Goal: Task Accomplishment & Management: Manage account settings

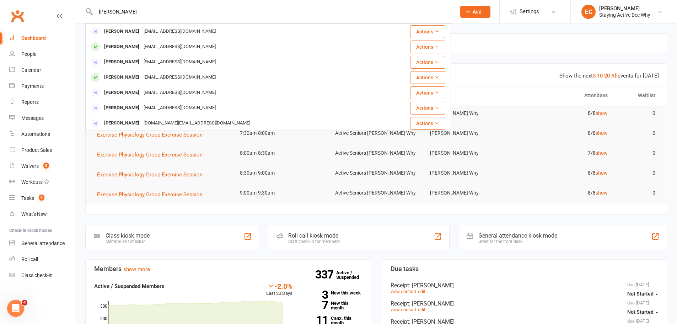
type input "wayne collins"
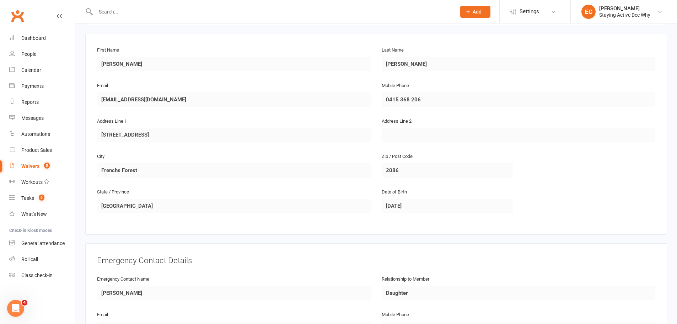
scroll to position [211, 0]
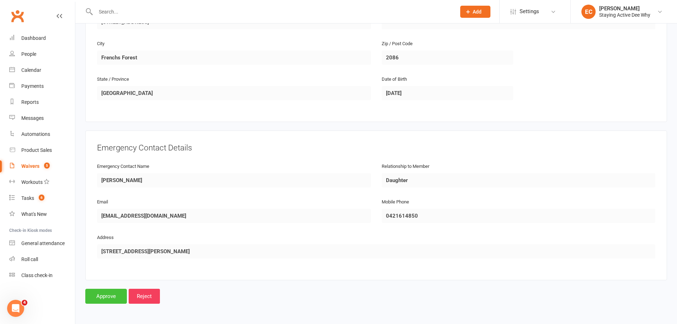
click at [108, 294] on input "Approve" at bounding box center [106, 296] width 42 height 15
click at [99, 297] on input "Approve" at bounding box center [106, 296] width 42 height 15
click at [104, 293] on input "Approve" at bounding box center [106, 296] width 42 height 15
click at [102, 294] on input "Approve" at bounding box center [106, 296] width 42 height 15
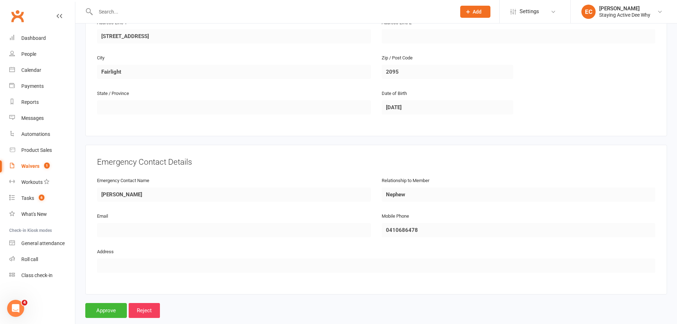
scroll to position [211, 0]
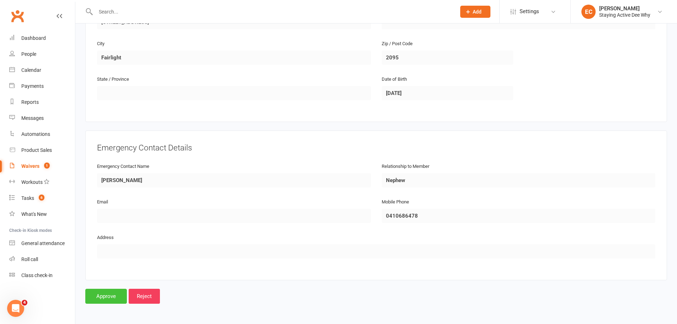
click at [95, 300] on input "Approve" at bounding box center [106, 296] width 42 height 15
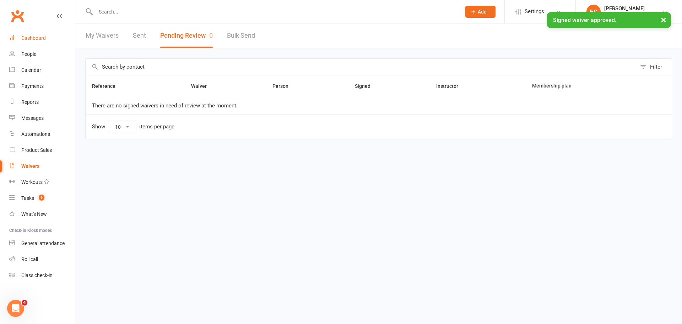
click at [39, 42] on link "Dashboard" at bounding box center [42, 38] width 66 height 16
